Goal: Find contact information: Obtain details needed to contact an individual or organization

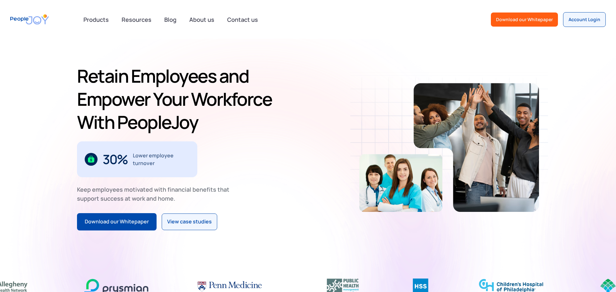
click at [233, 11] on div "Products advisory Public Service Loan Forgiveness College Financial Planning PA…" at bounding box center [308, 19] width 616 height 39
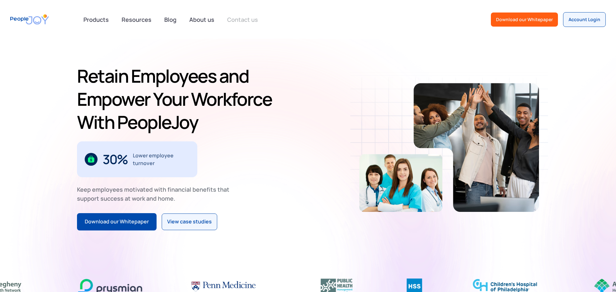
click at [235, 15] on link "Contact us" at bounding box center [242, 20] width 39 height 14
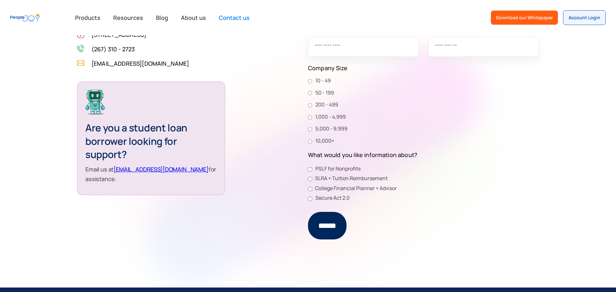
scroll to position [66, 0]
